Goal: Register for event/course

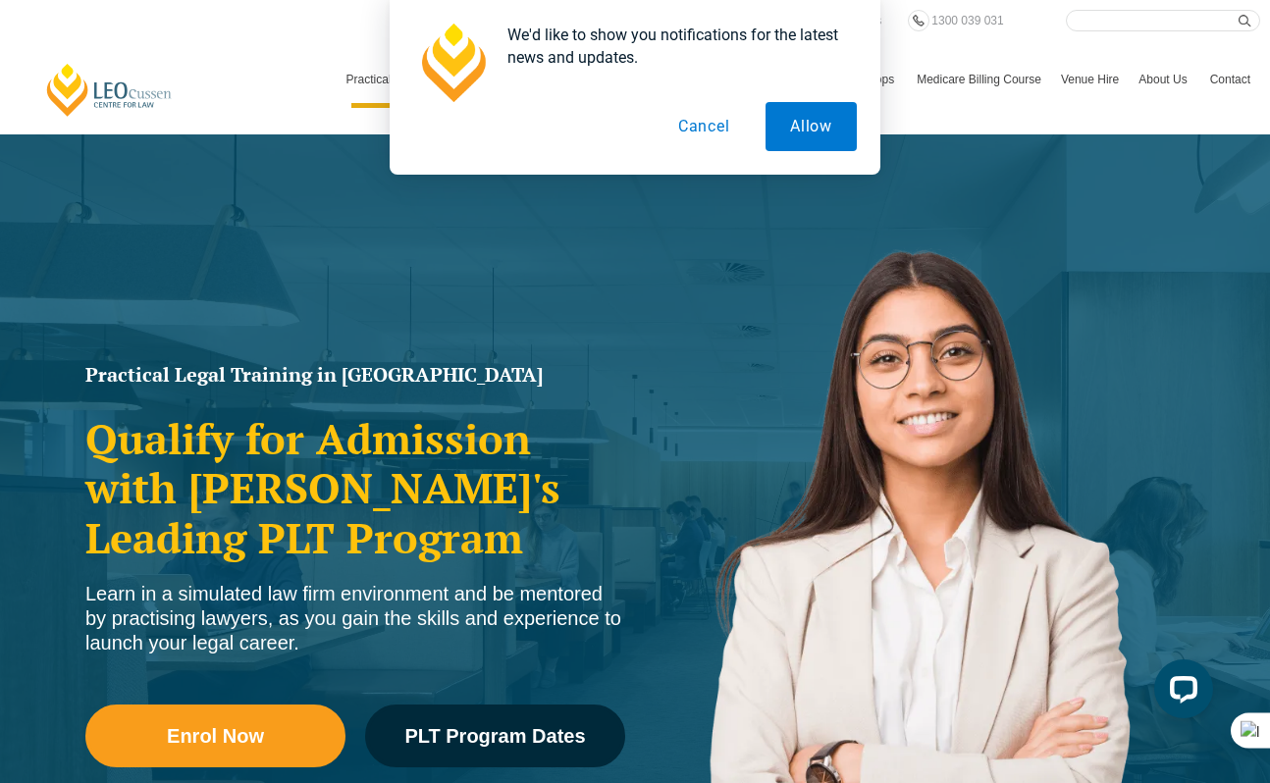
click at [719, 122] on button "Cancel" at bounding box center [704, 126] width 101 height 49
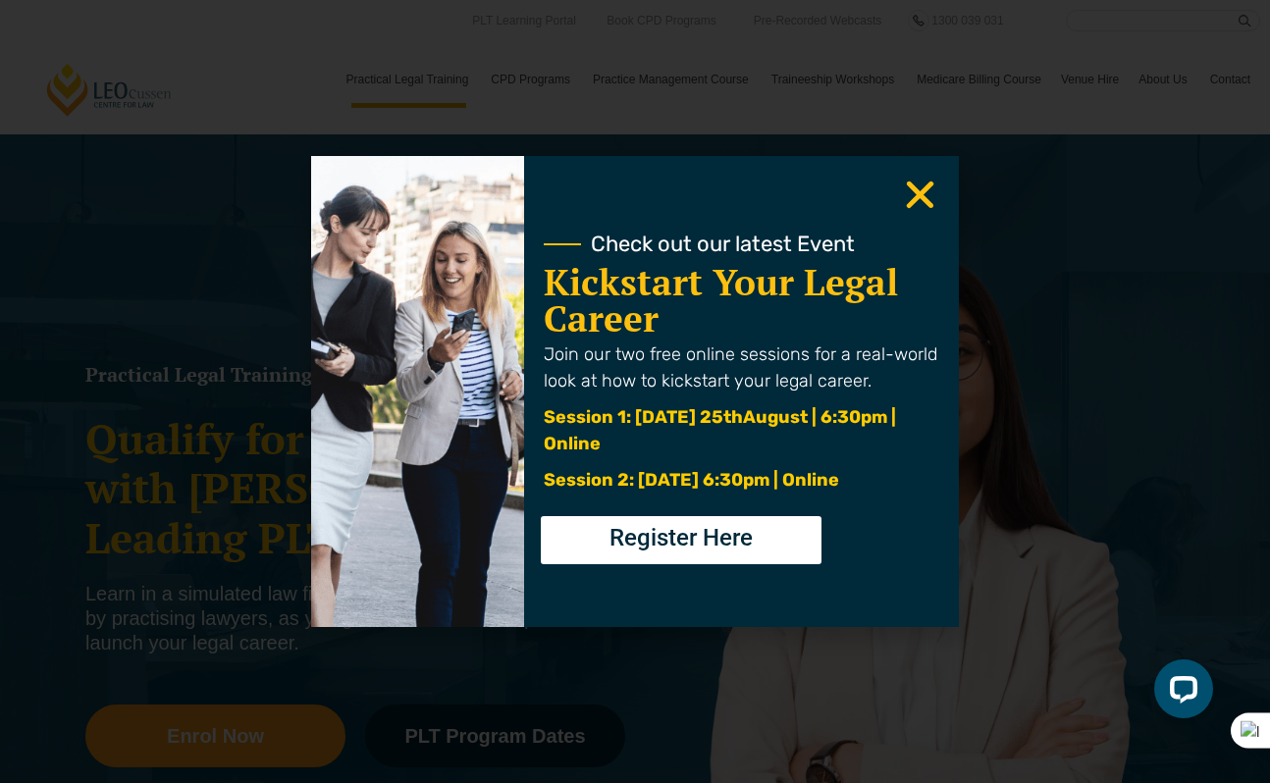
click at [918, 192] on use "Close" at bounding box center [920, 195] width 27 height 27
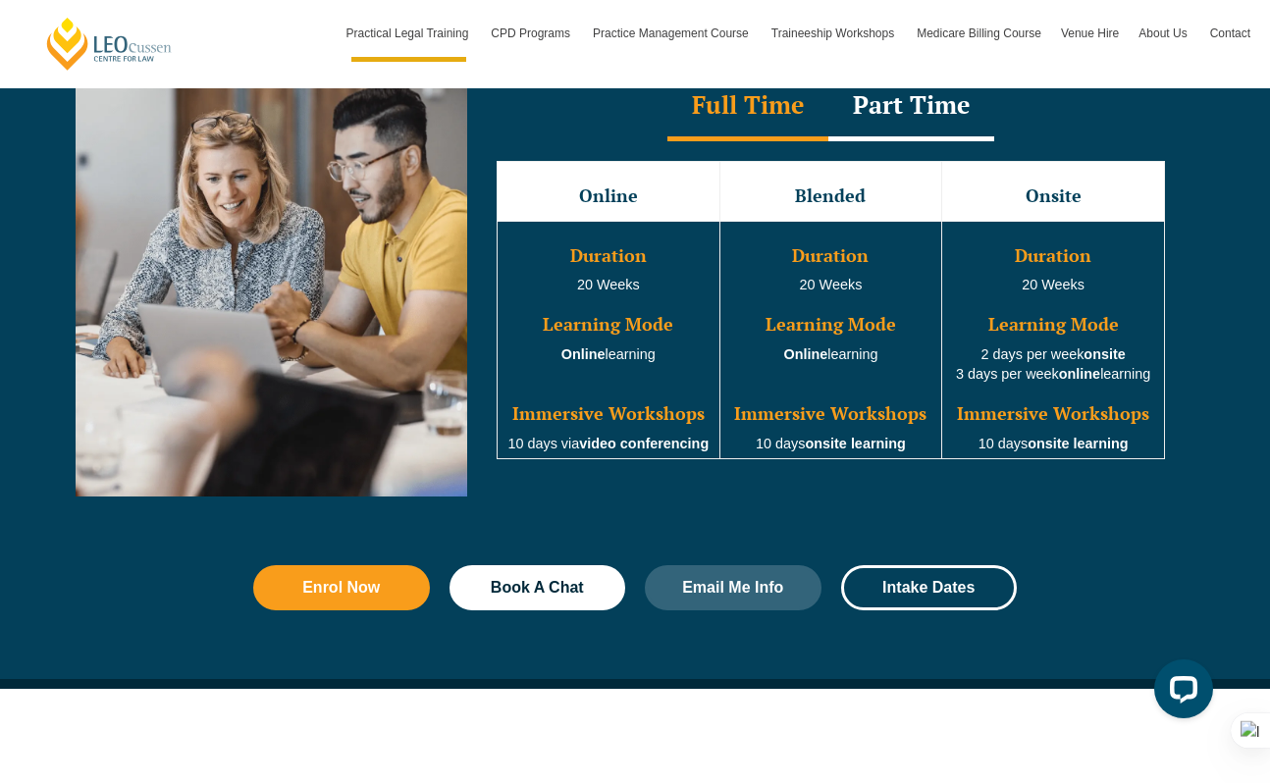
scroll to position [1770, 0]
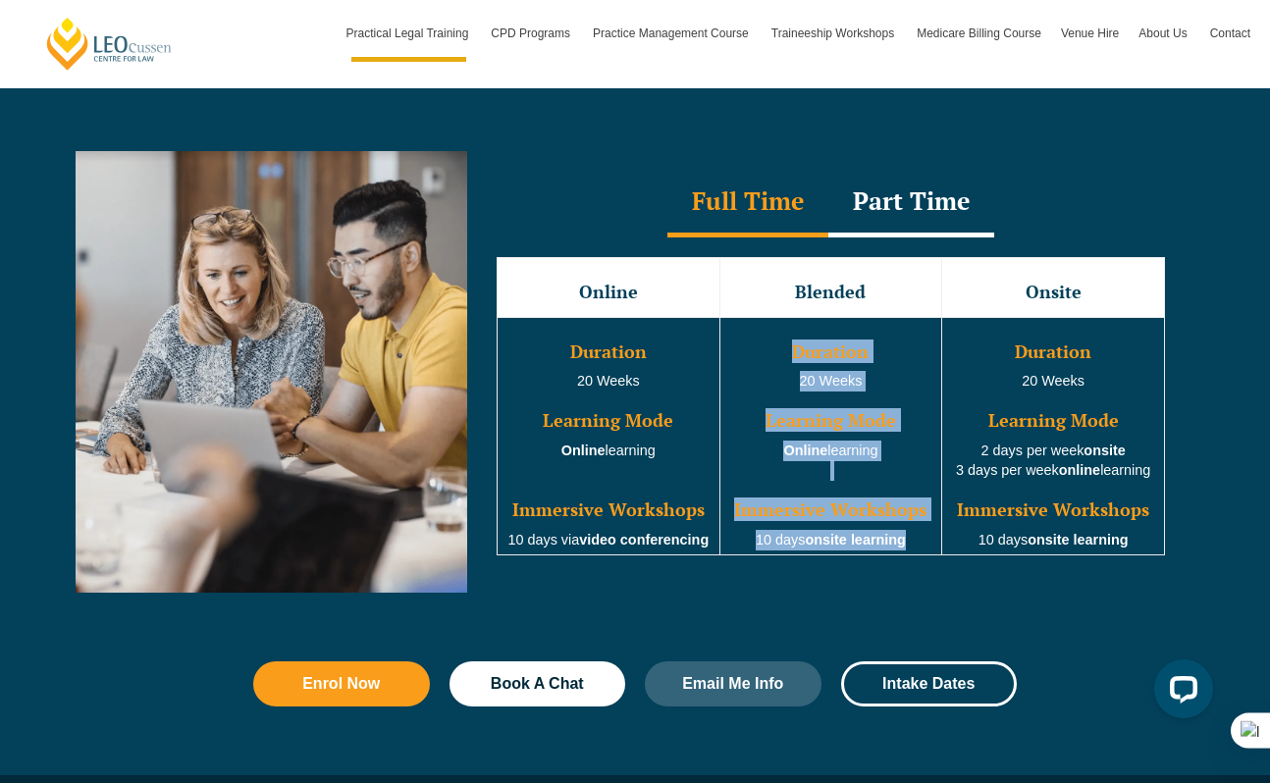
drag, startPoint x: 769, startPoint y: 355, endPoint x: 904, endPoint y: 540, distance: 228.3
click at [904, 540] on td "Duration 20 Weeks Learning Mode Online learning Immersive Workshops 10 days ons…" at bounding box center [830, 436] width 223 height 238
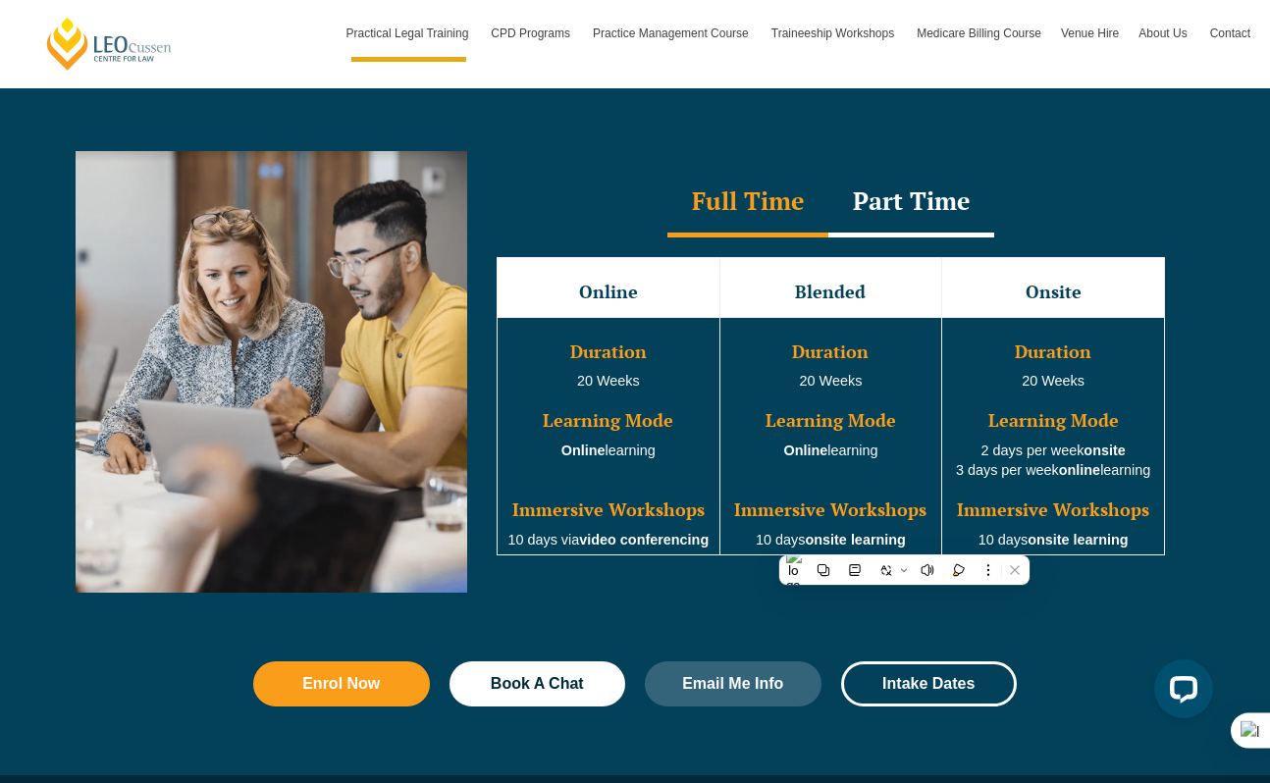
click at [903, 460] on td "Duration 20 Weeks Learning Mode Online learning Immersive Workshops 10 days ons…" at bounding box center [830, 436] width 223 height 238
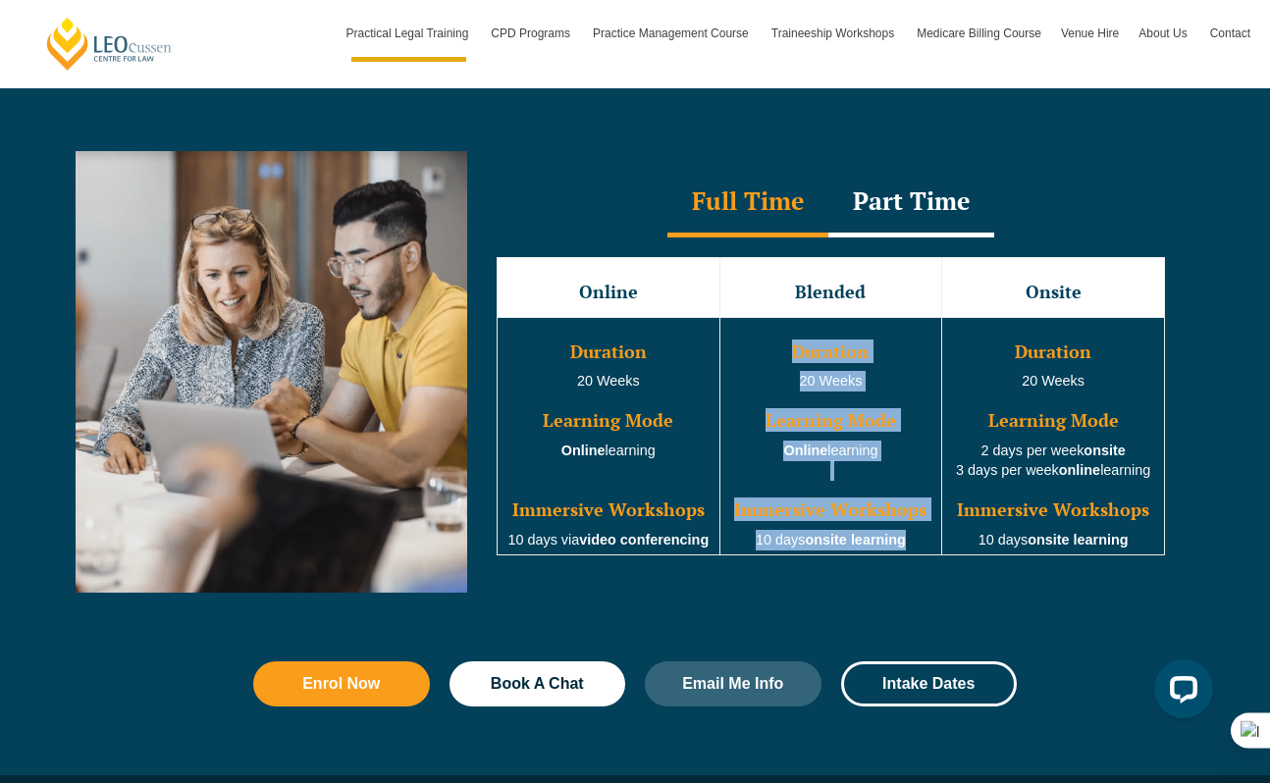
drag, startPoint x: 763, startPoint y: 327, endPoint x: 913, endPoint y: 548, distance: 266.5
click at [913, 548] on td "Duration 20 Weeks Learning Mode Online learning Immersive Workshops 10 days ons…" at bounding box center [830, 436] width 223 height 238
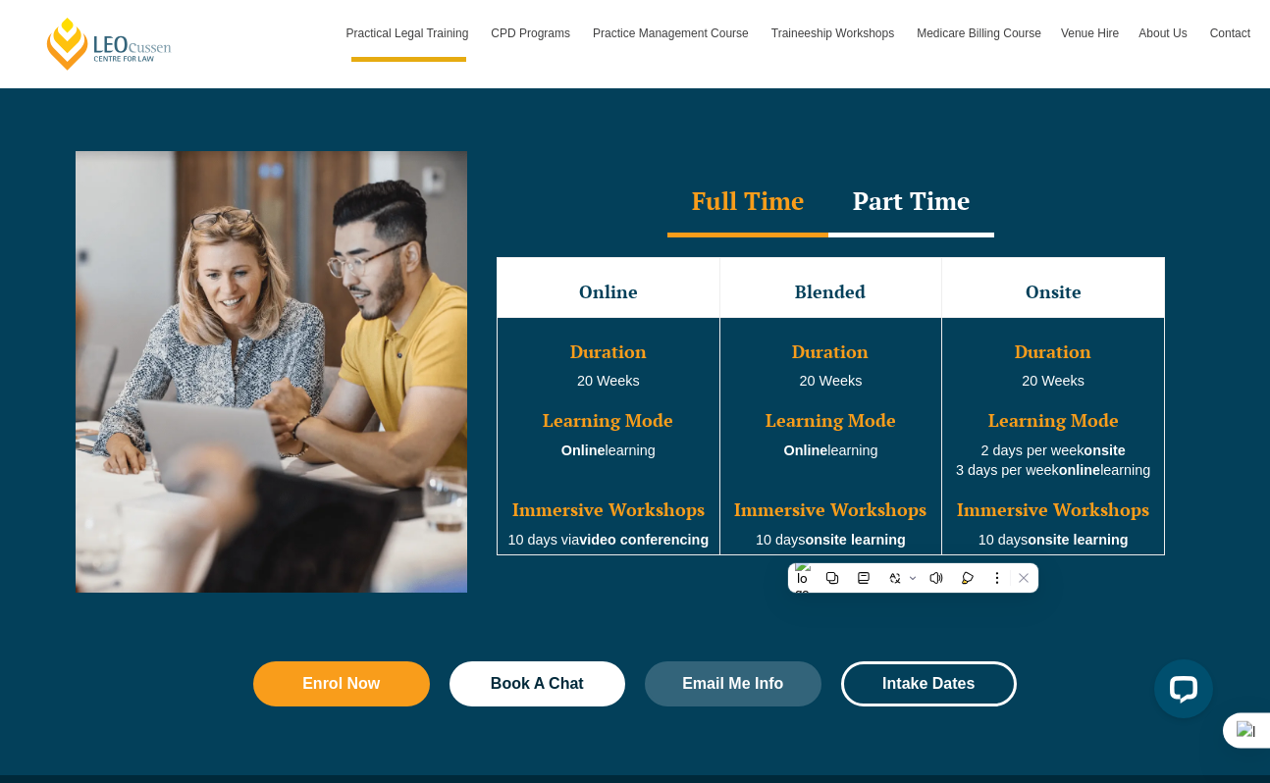
click at [948, 213] on div "Part Time" at bounding box center [911, 203] width 166 height 69
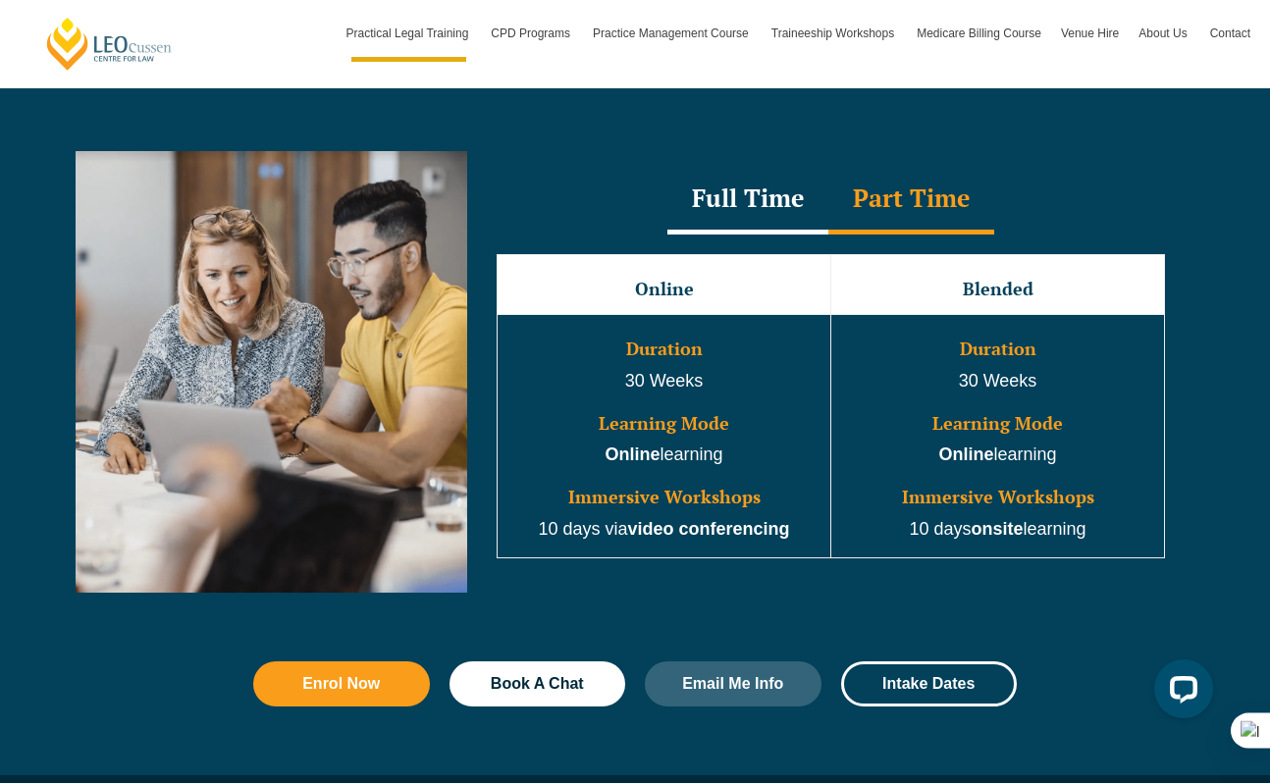
click at [948, 213] on div "Part Time" at bounding box center [911, 200] width 166 height 69
click at [673, 199] on div "Full Time" at bounding box center [747, 200] width 161 height 69
